Goal: Find specific page/section: Find specific page/section

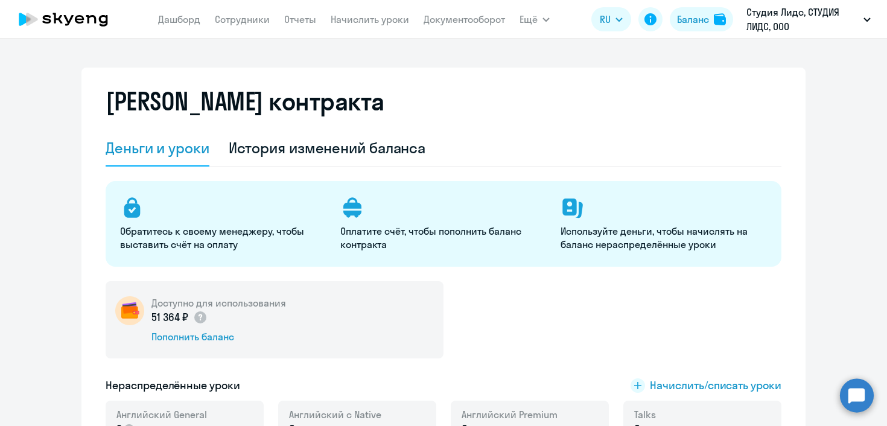
select select "english_adult_not_native_speaker"
click at [247, 21] on link "Сотрудники" at bounding box center [242, 19] width 55 height 12
select select "30"
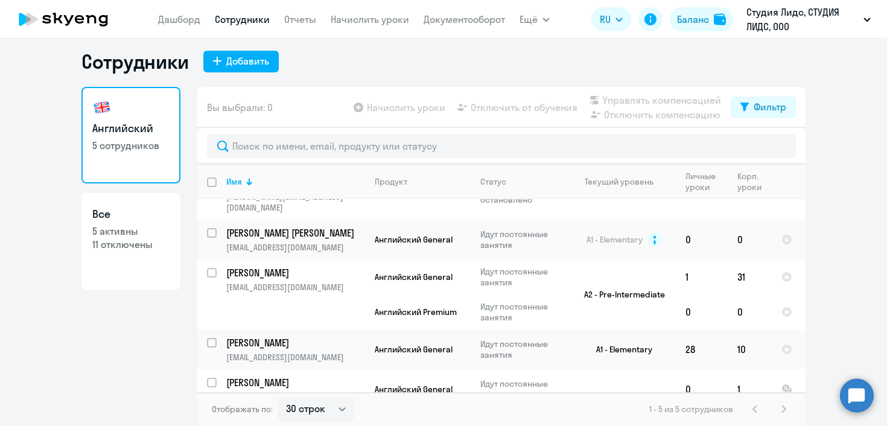
scroll to position [34, 0]
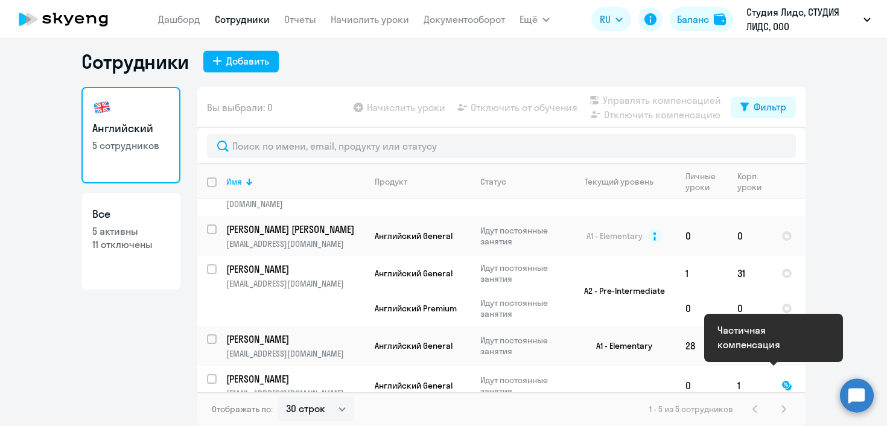
click at [782, 380] on div at bounding box center [787, 385] width 11 height 11
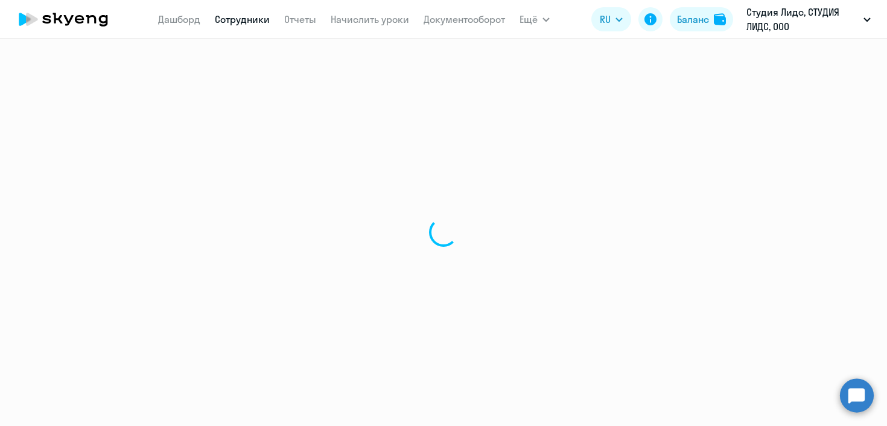
select select "english"
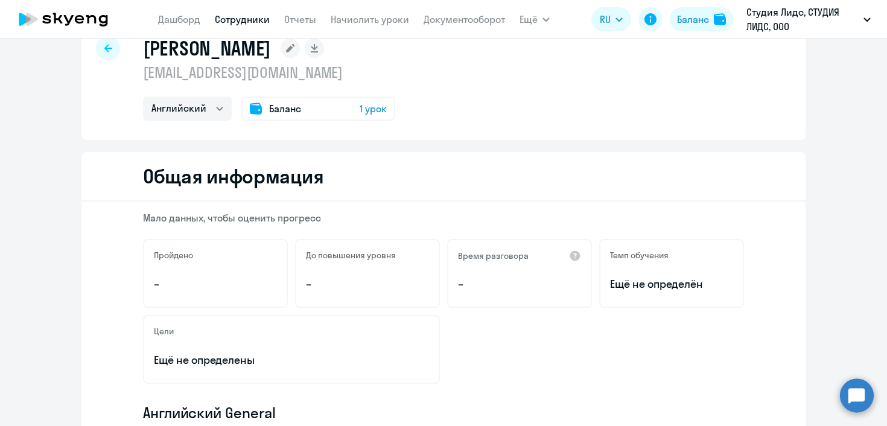
scroll to position [196, 0]
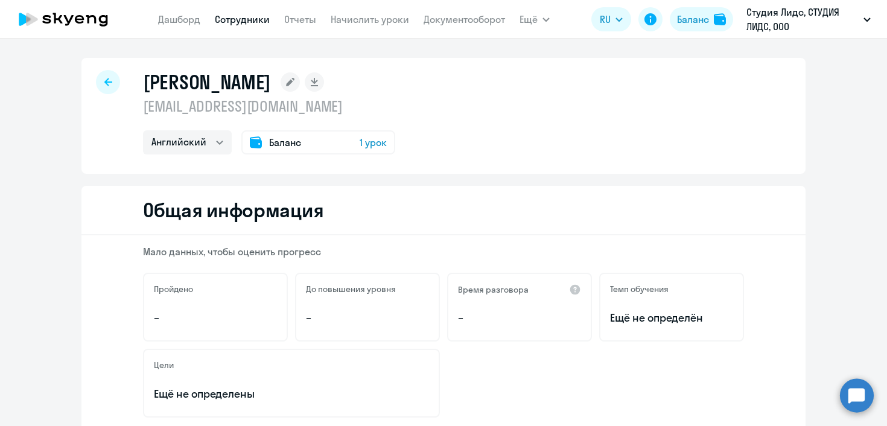
select select "30"
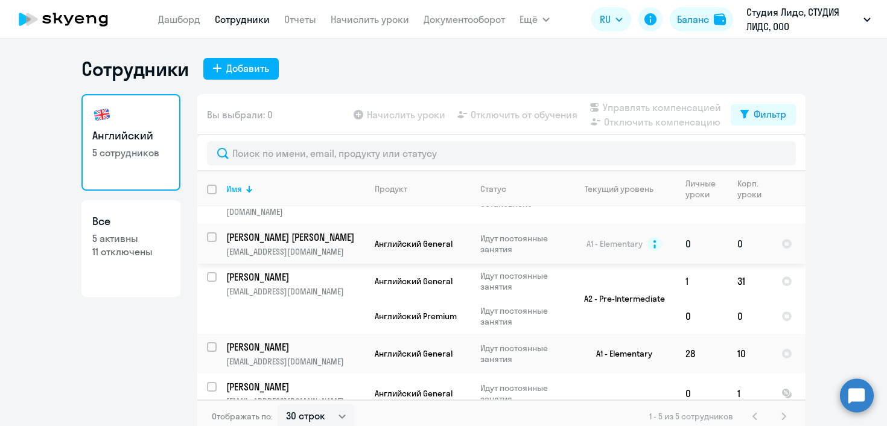
scroll to position [34, 0]
